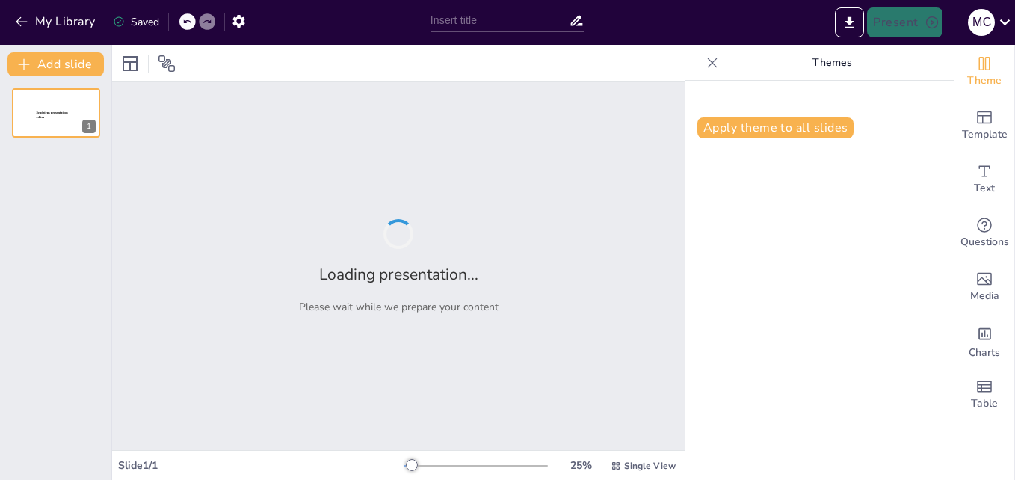
type input "Análisis del transporte aéreo internacional de mercancías peligrosas"
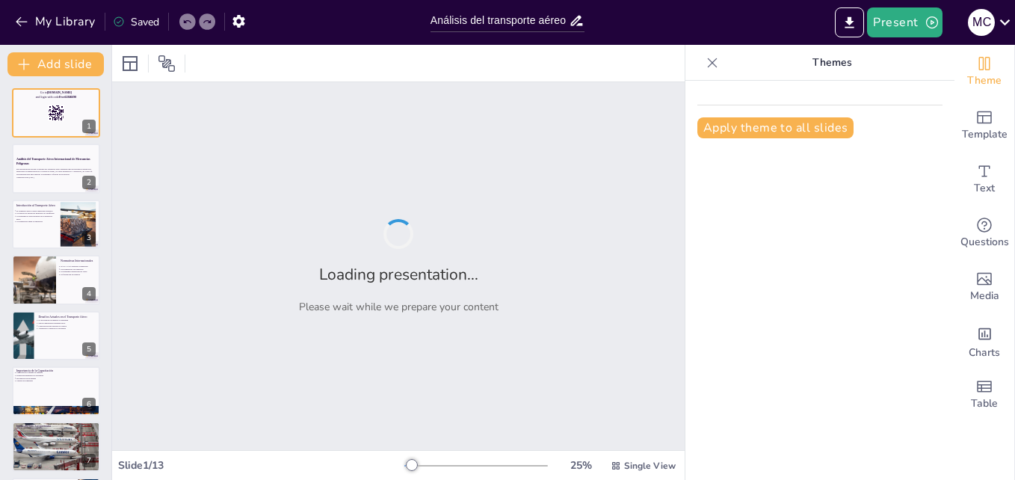
checkbox input "true"
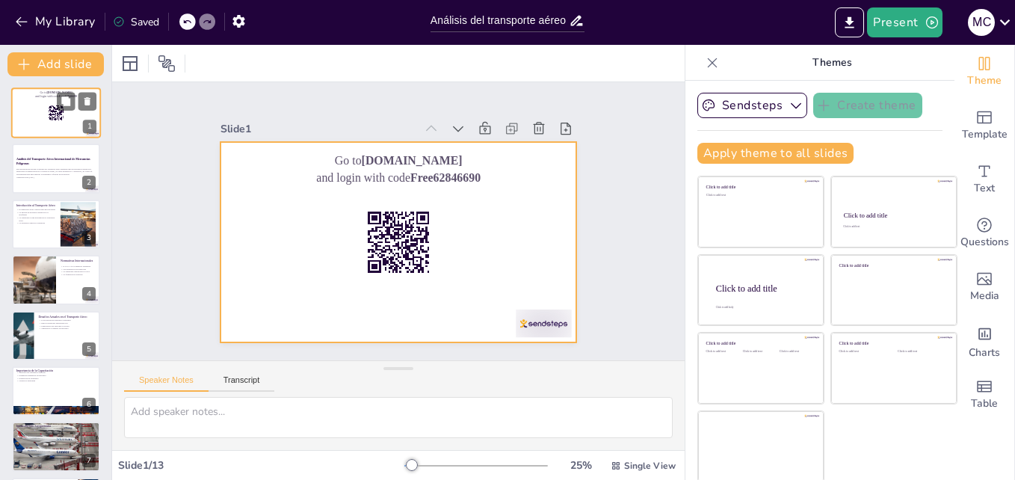
click at [51, 126] on div at bounding box center [56, 112] width 90 height 51
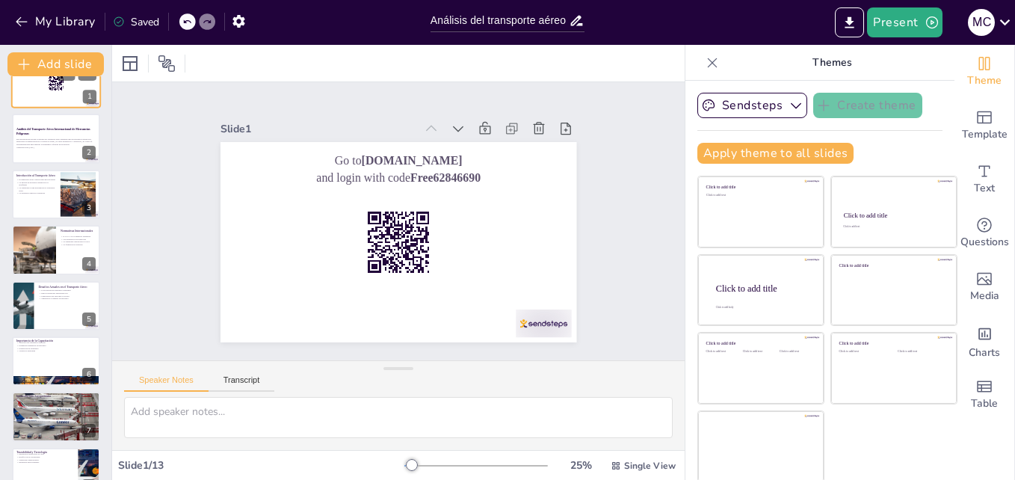
scroll to position [60, 0]
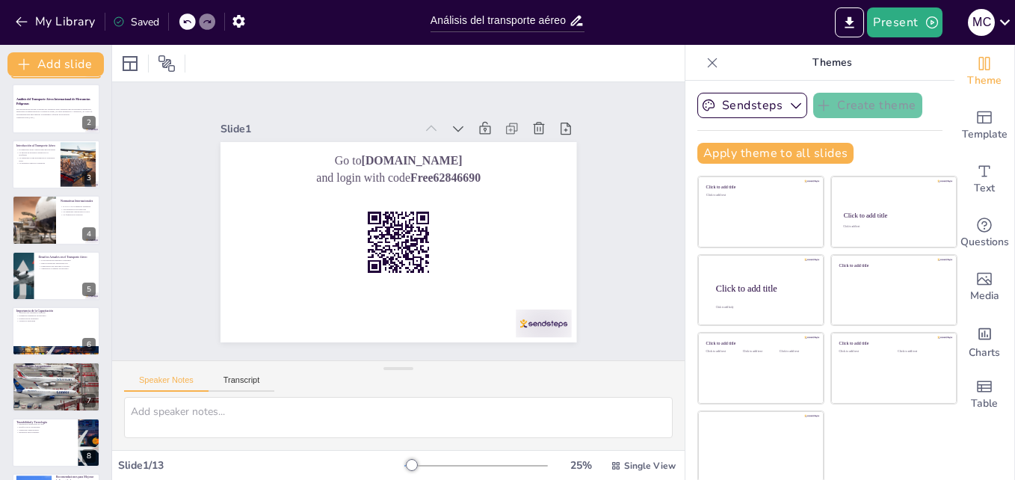
click at [51, 126] on div at bounding box center [56, 108] width 88 height 49
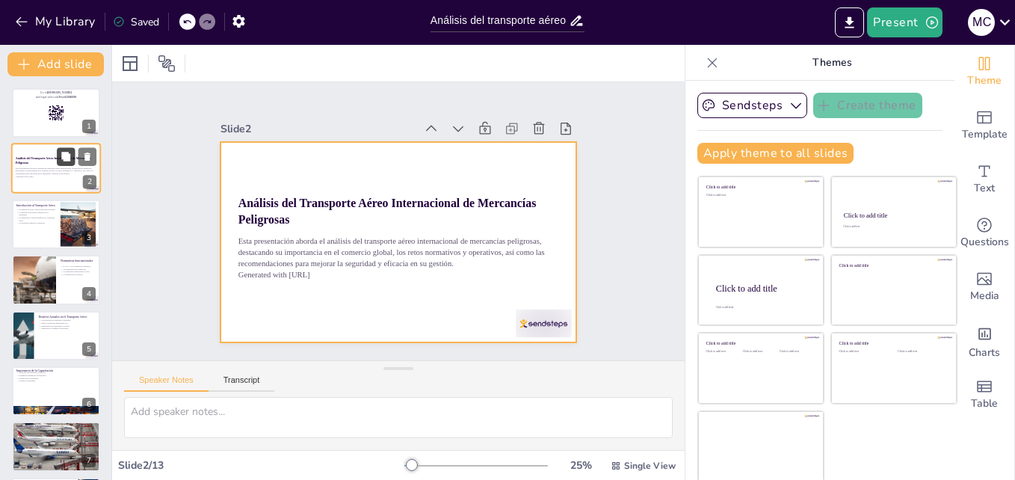
checkbox input "true"
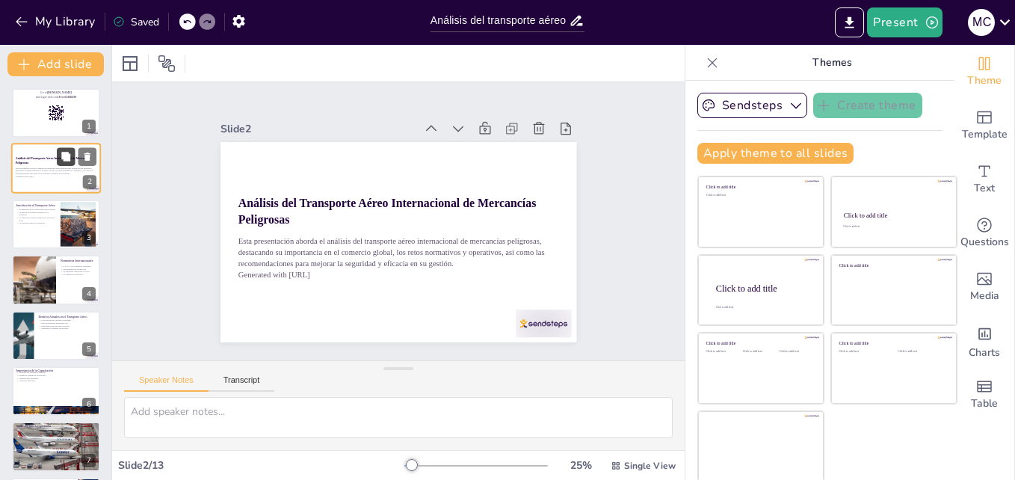
click at [57, 153] on button at bounding box center [66, 157] width 18 height 18
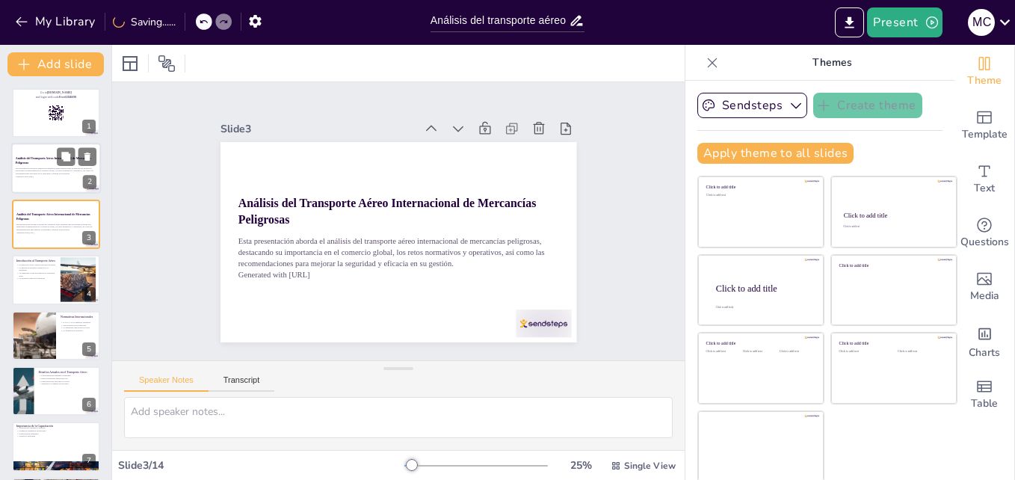
click at [44, 179] on div "Esta presentación aborda el análisis del transporte aéreo internacional de merc…" at bounding box center [56, 172] width 81 height 16
click at [46, 207] on div at bounding box center [56, 224] width 90 height 51
click at [48, 174] on p "Esta presentación aborda el análisis del transporte aéreo internacional de merc…" at bounding box center [56, 171] width 81 height 8
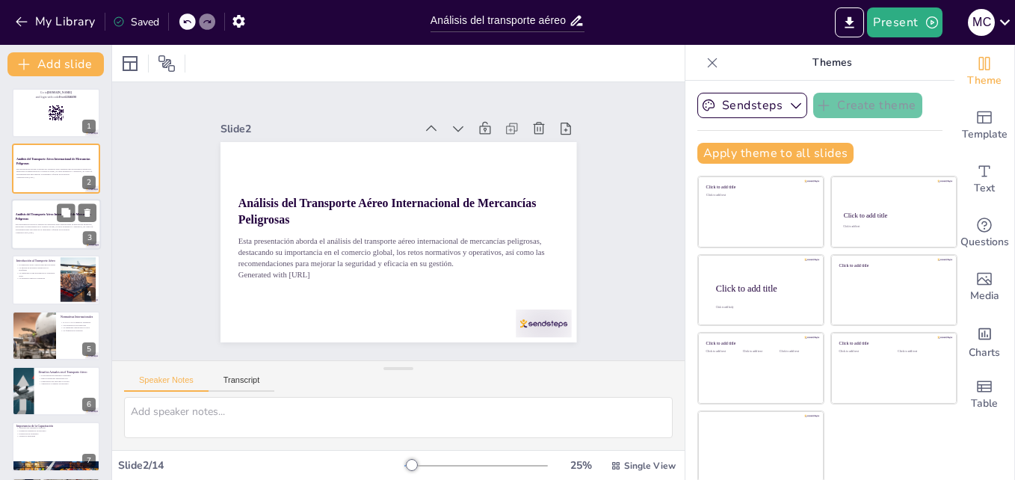
click at [43, 208] on div at bounding box center [56, 224] width 90 height 51
checkbox input "true"
click at [80, 155] on button at bounding box center [88, 157] width 18 height 18
type textarea "Lo ipsumdolorsi ame consec ad elitseddoe tempo in utlaboreetd magn al enimadmi …"
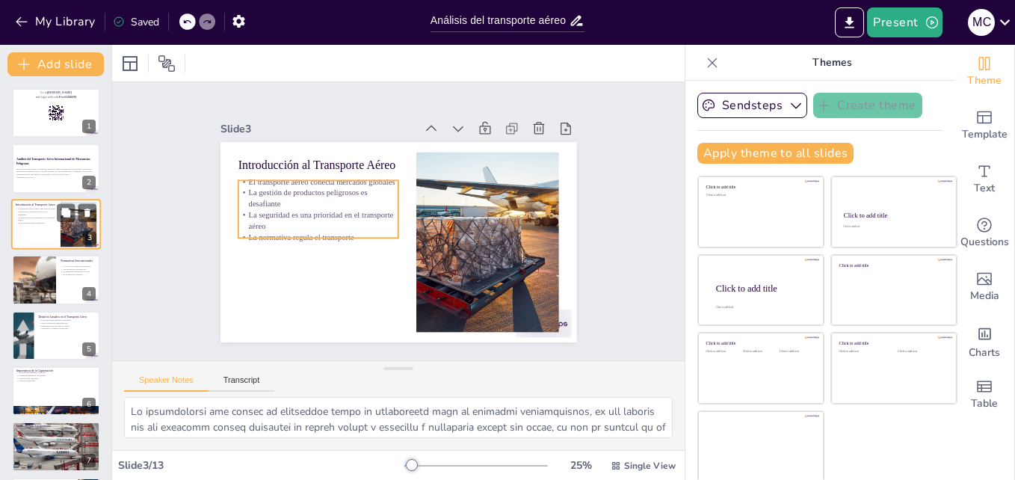
click at [49, 216] on p "La seguridad es una prioridad en el transporte aéreo" at bounding box center [36, 218] width 40 height 5
checkbox input "true"
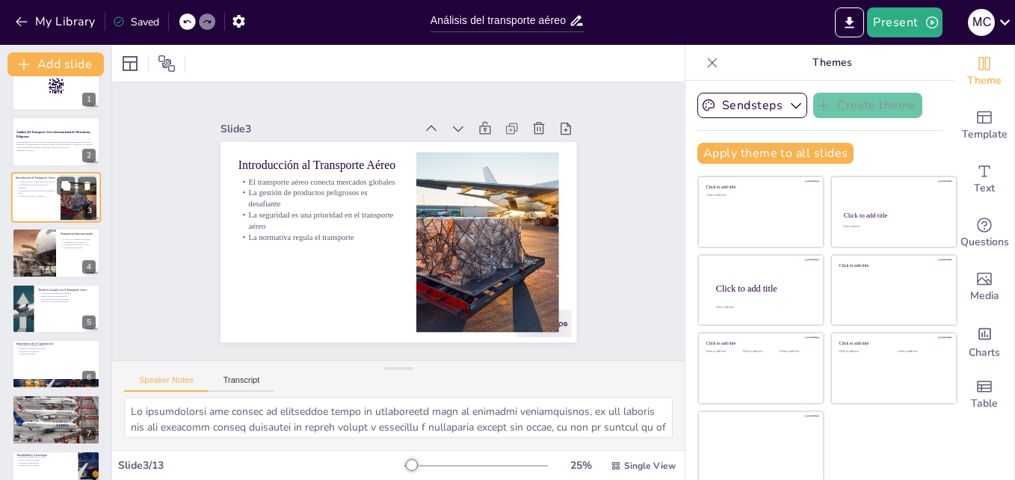
scroll to position [30, 0]
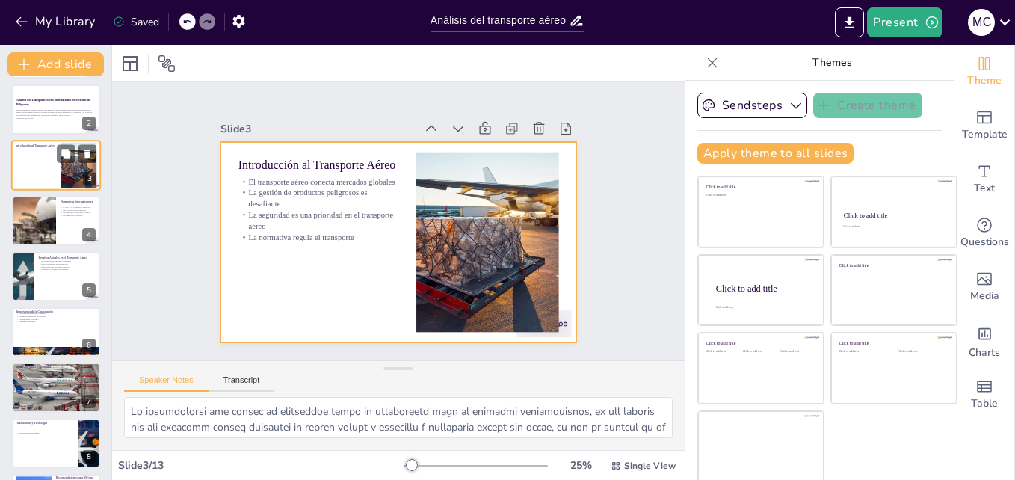
checkbox input "true"
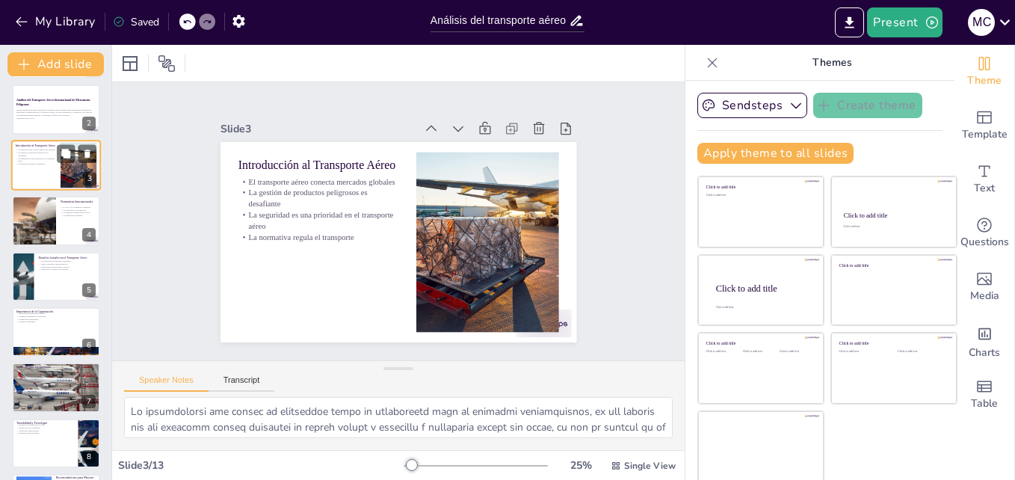
scroll to position [60, 0]
click at [39, 218] on div at bounding box center [33, 219] width 97 height 51
type textarea "La OACI y la IATA son dos de los organismos más importantes que regulan el tran…"
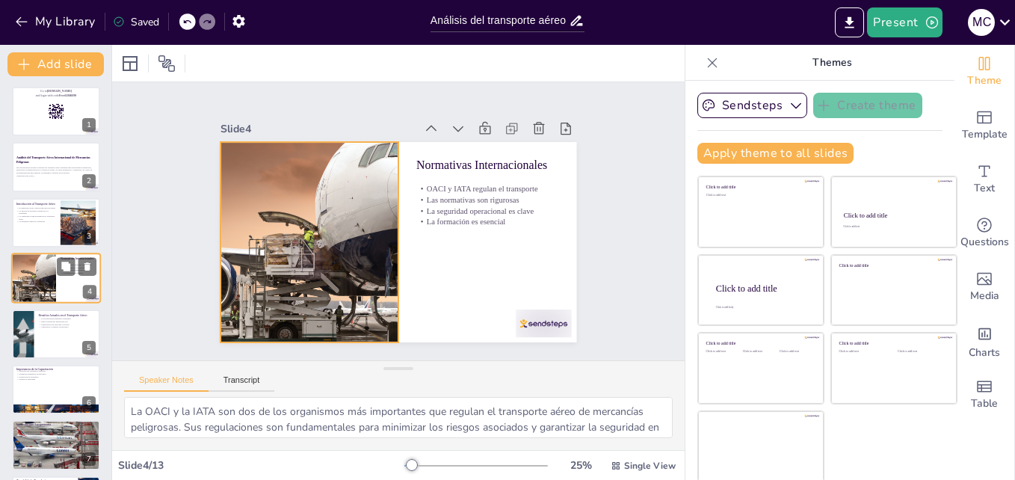
click at [43, 265] on div at bounding box center [33, 278] width 97 height 51
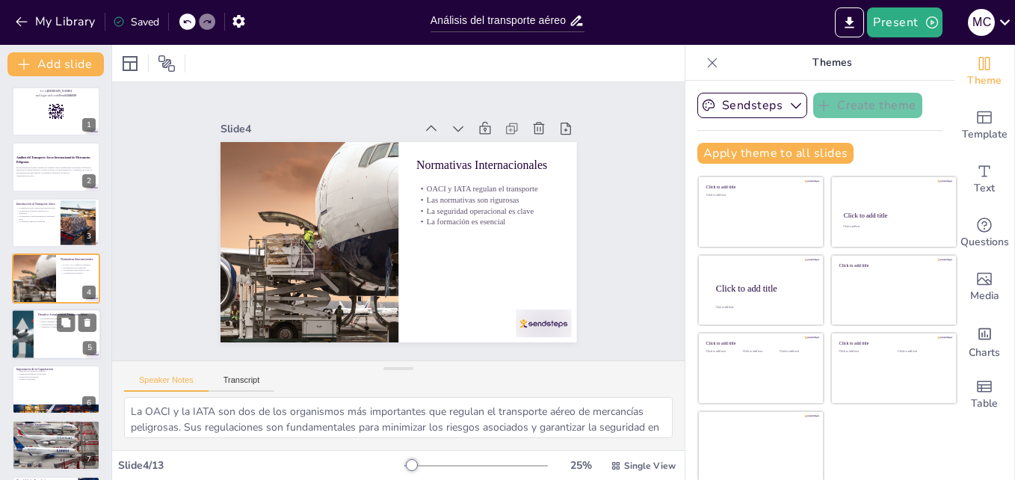
checkbox input "true"
click at [34, 321] on div at bounding box center [56, 334] width 90 height 51
type textarea "La globalización ha incrementado la demanda de transporte aéreo, lo que a su ve…"
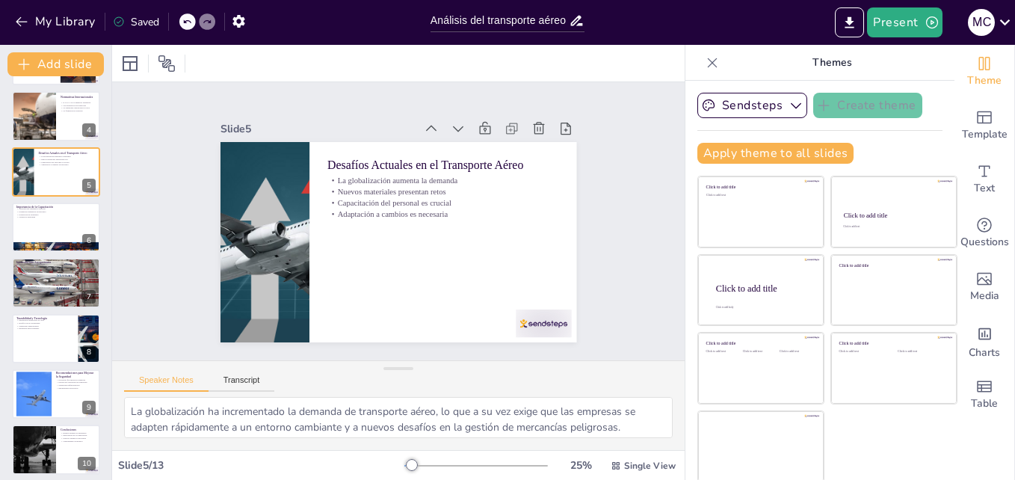
scroll to position [159, 0]
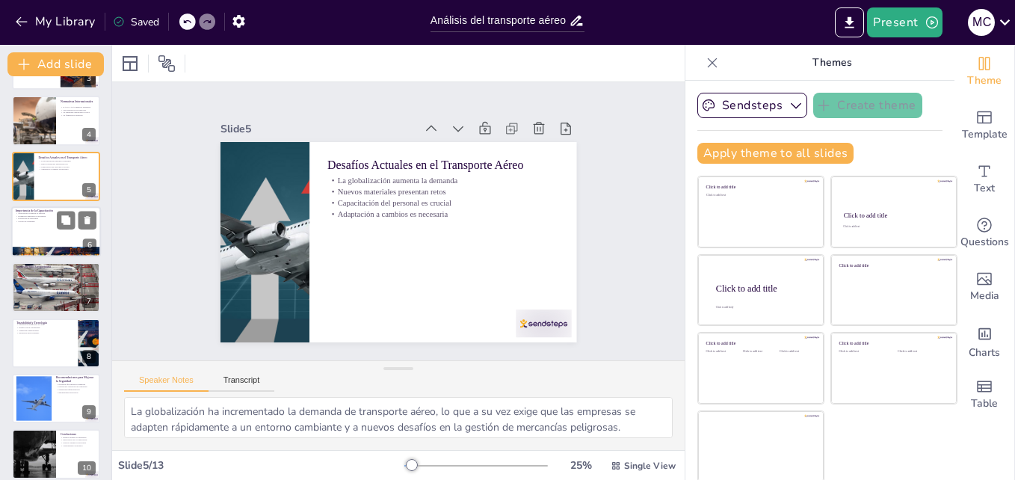
checkbox input "true"
click at [42, 234] on div at bounding box center [56, 231] width 90 height 51
type textarea "La capacitación continua es esencial en el manejo de mercancías peligrosas. Per…"
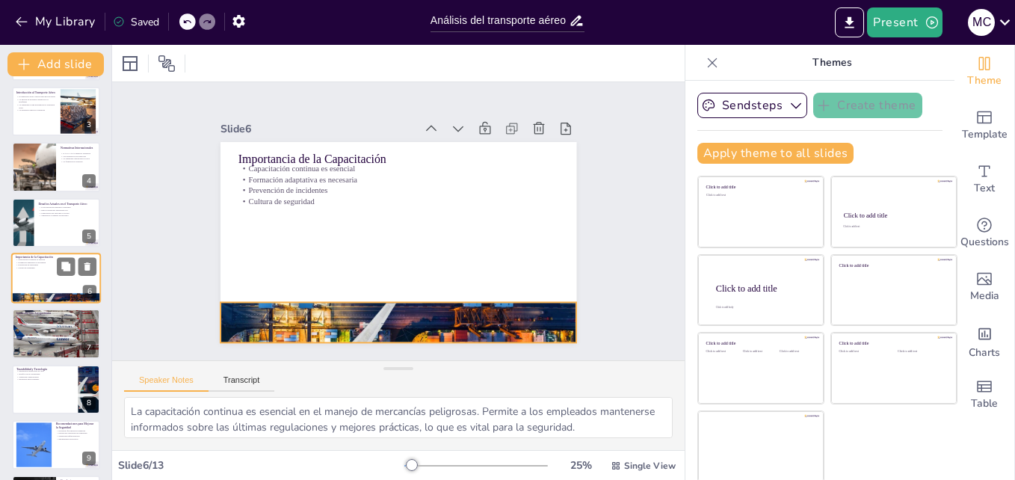
click at [46, 295] on div at bounding box center [56, 298] width 90 height 31
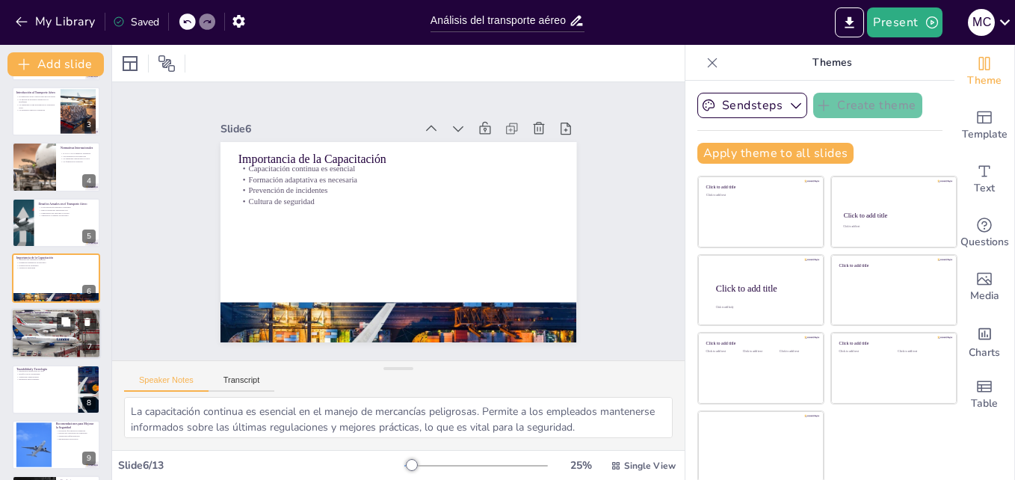
checkbox input "true"
click at [47, 344] on div at bounding box center [56, 334] width 90 height 51
type textarea "La falta de infraestructura adecuada en los aeropuertos es un problema crítico.…"
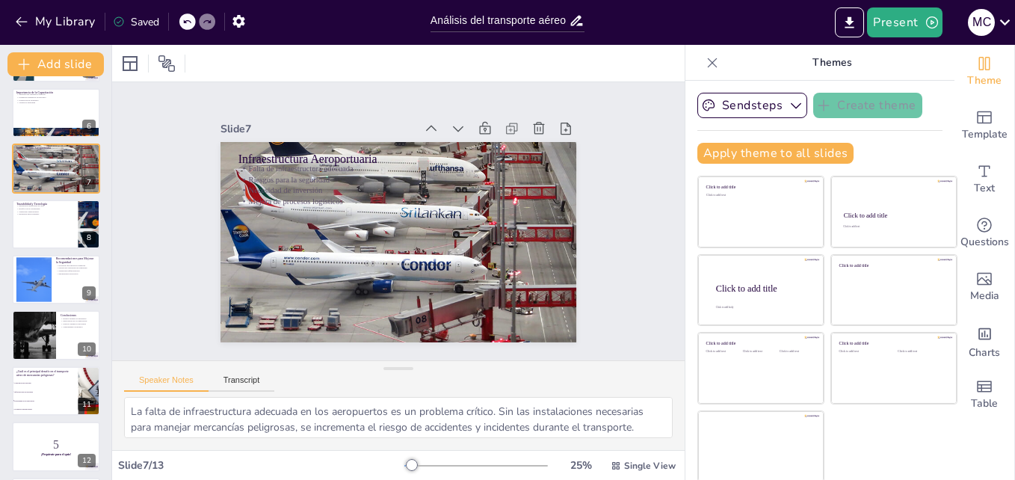
scroll to position [337, 0]
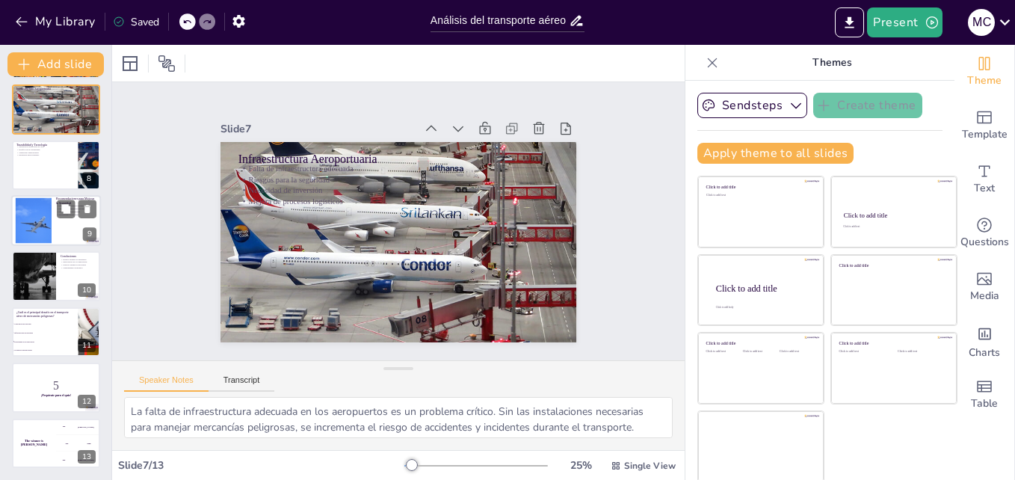
checkbox input "true"
click at [33, 215] on div at bounding box center [33, 221] width 65 height 46
type textarea "Fortalecer la fiscalización normativa es fundamental para asegurar que las regu…"
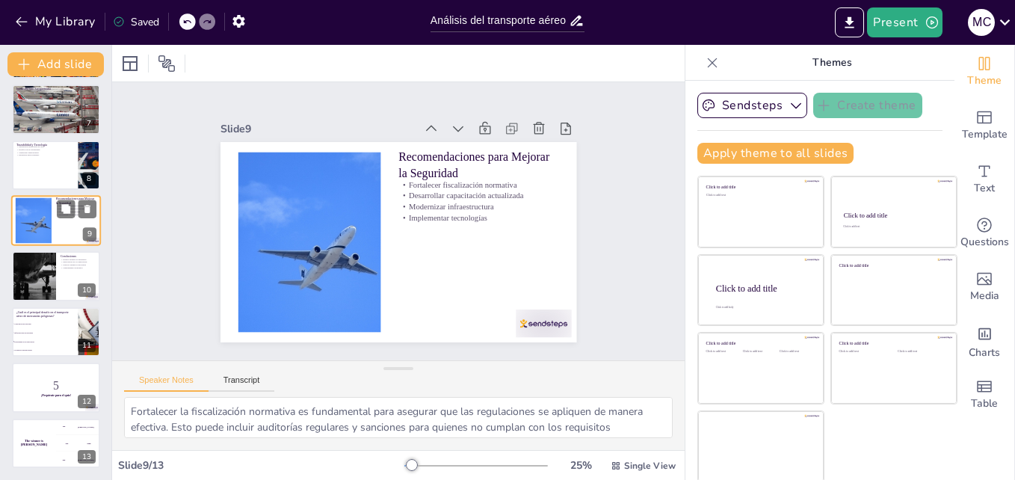
scroll to position [280, 0]
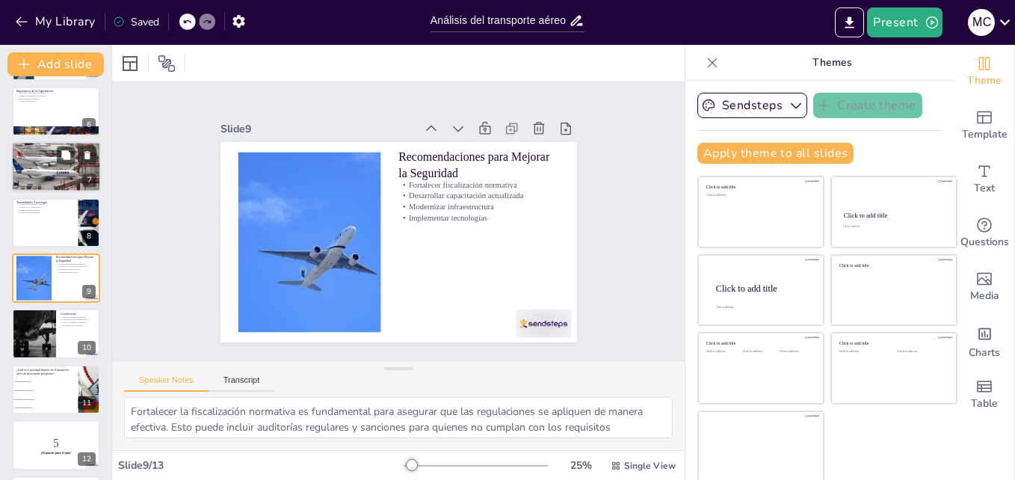
checkbox input "true"
click at [34, 161] on div at bounding box center [56, 167] width 90 height 51
type textarea "La falta de infraestructura adecuada en los aeropuertos es un problema crítico.…"
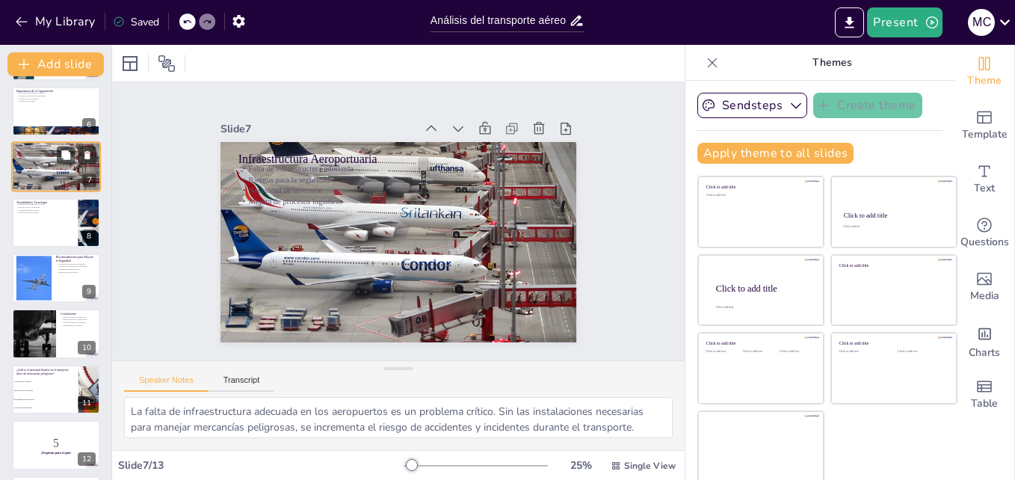
scroll to position [168, 0]
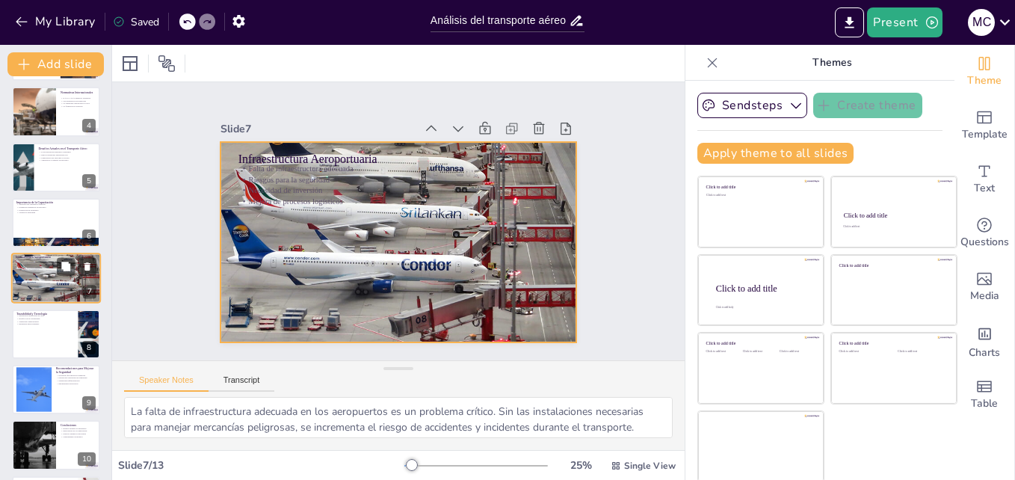
click at [36, 286] on div at bounding box center [56, 278] width 90 height 51
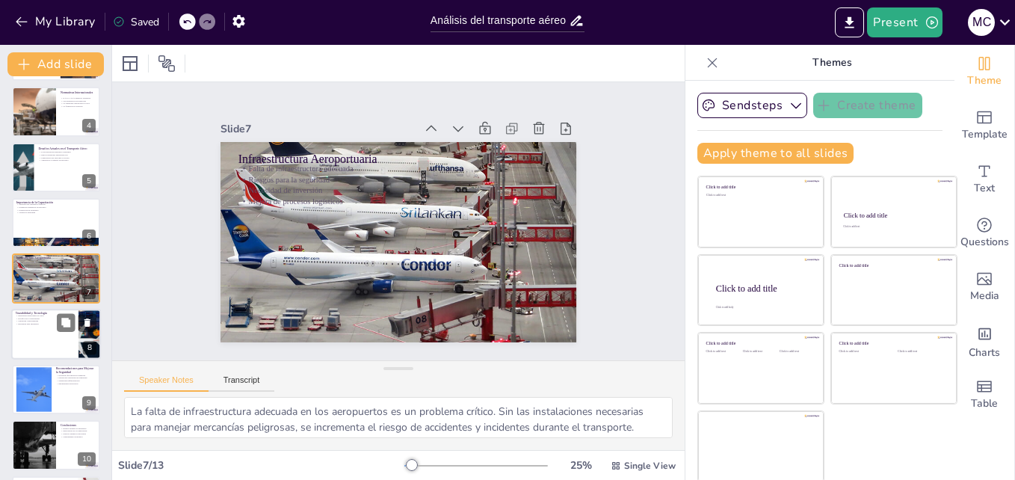
checkbox input "true"
click at [44, 335] on div at bounding box center [56, 334] width 90 height 51
type textarea "La integración tecnológica es clave para mejorar la trazabilidad de las mercanc…"
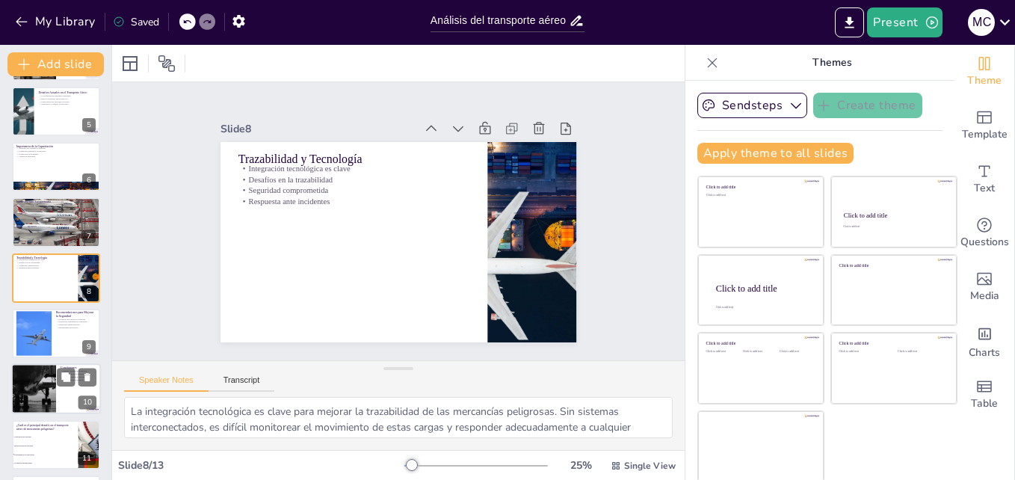
checkbox input "true"
click at [55, 390] on div at bounding box center [33, 389] width 135 height 51
type textarea "Los riesgos asociados con el transporte aéreo de mercancías peligrosas pueden s…"
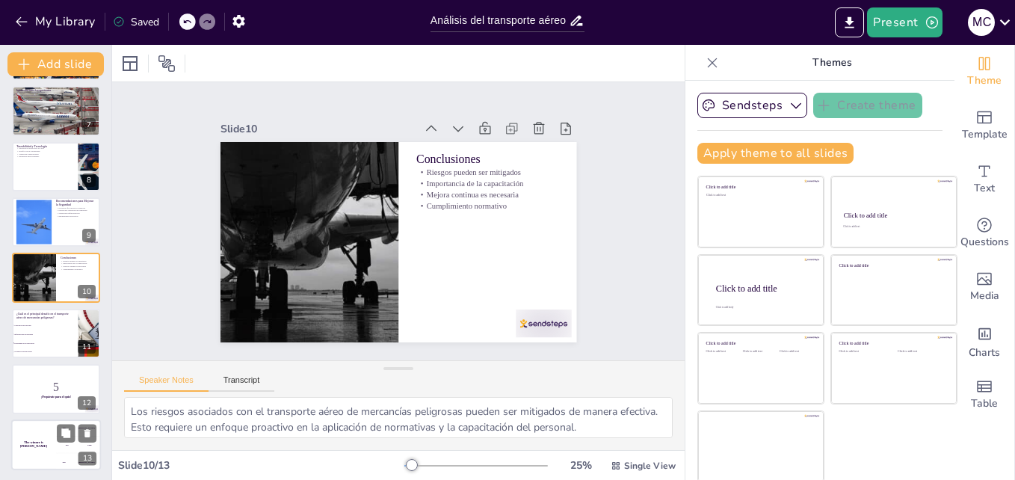
checkbox input "true"
click at [34, 439] on div "The winner is [PERSON_NAME]" at bounding box center [33, 444] width 45 height 51
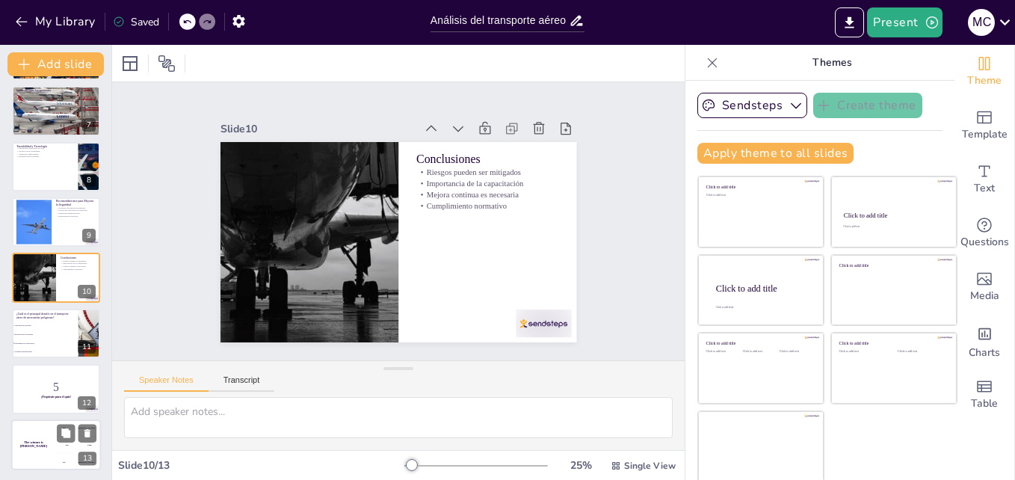
scroll to position [337, 0]
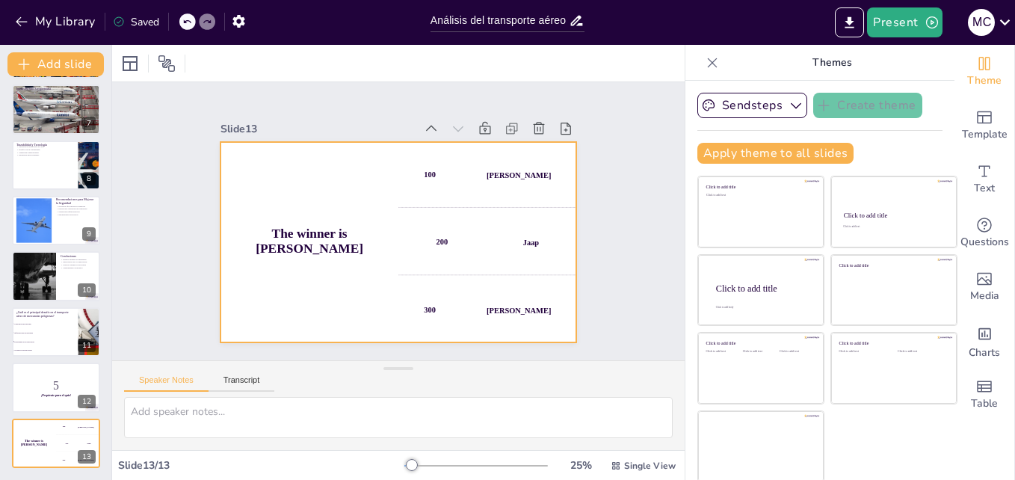
checkbox input "true"
